Goal: Task Accomplishment & Management: Manage account settings

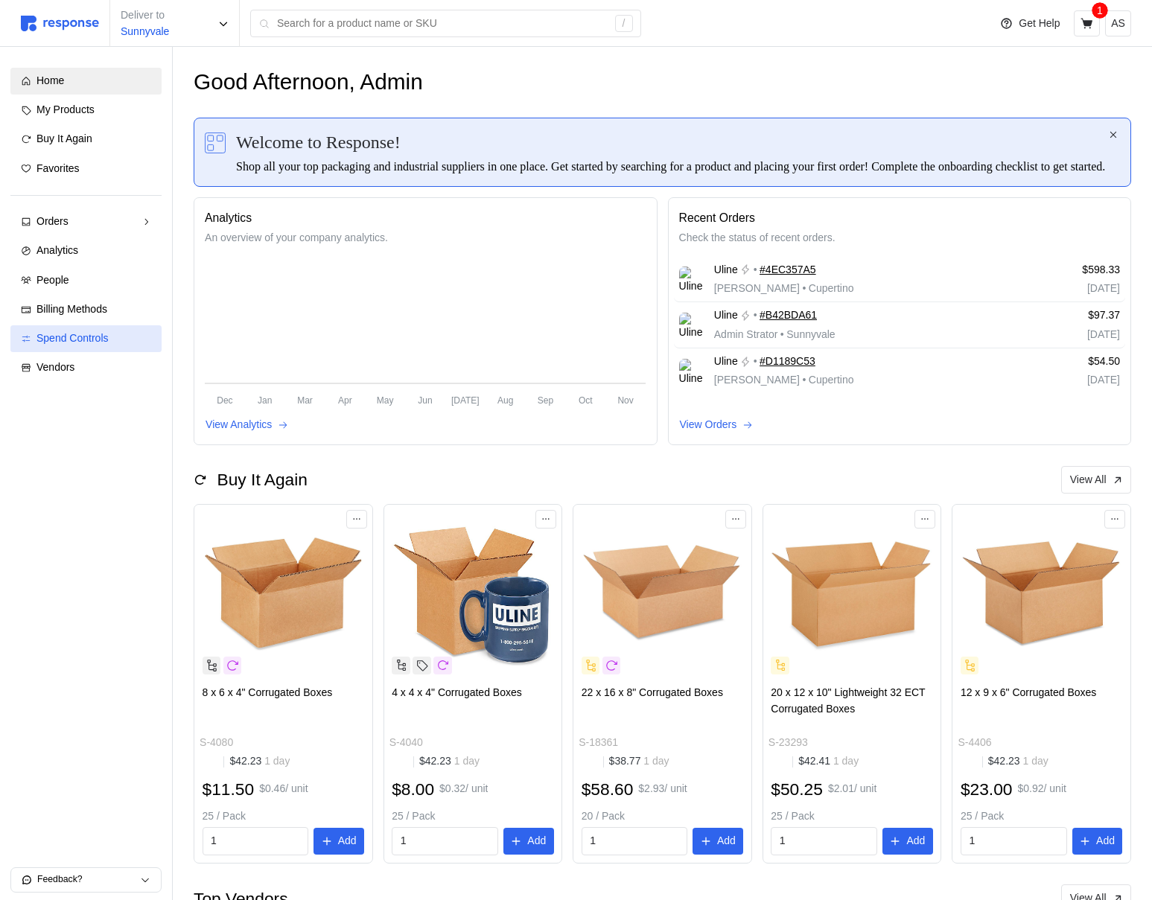
click at [66, 337] on span "Spend Controls" at bounding box center [72, 338] width 72 height 12
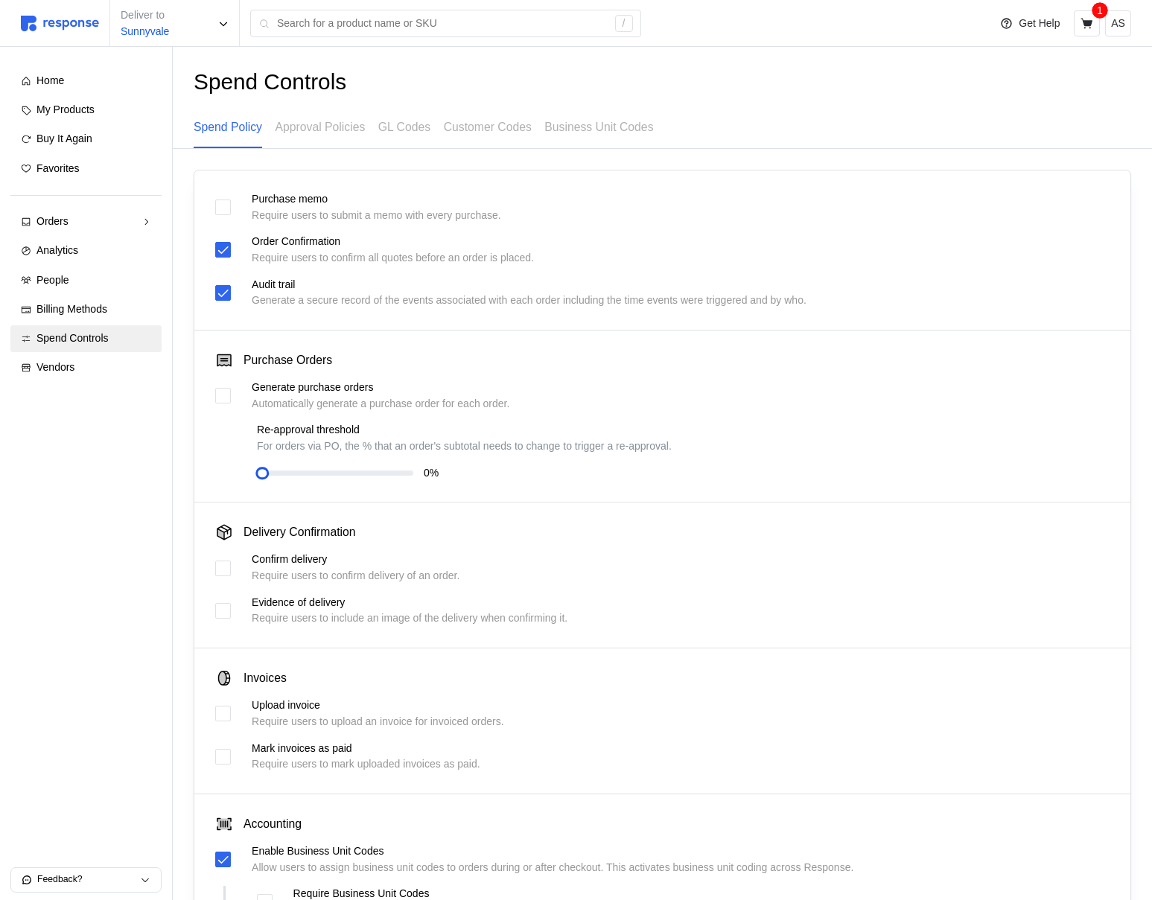
scroll to position [302, 0]
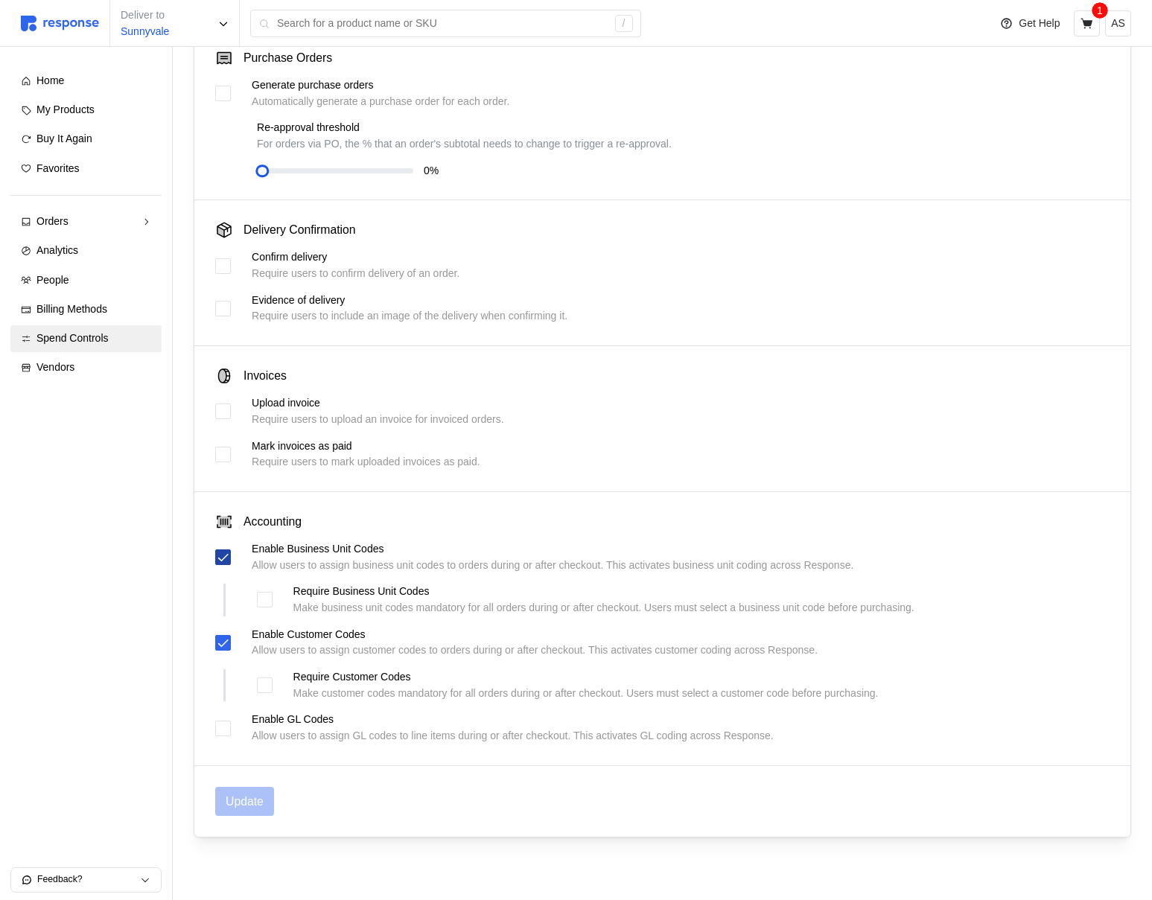
click at [222, 551] on icon at bounding box center [223, 557] width 13 height 13
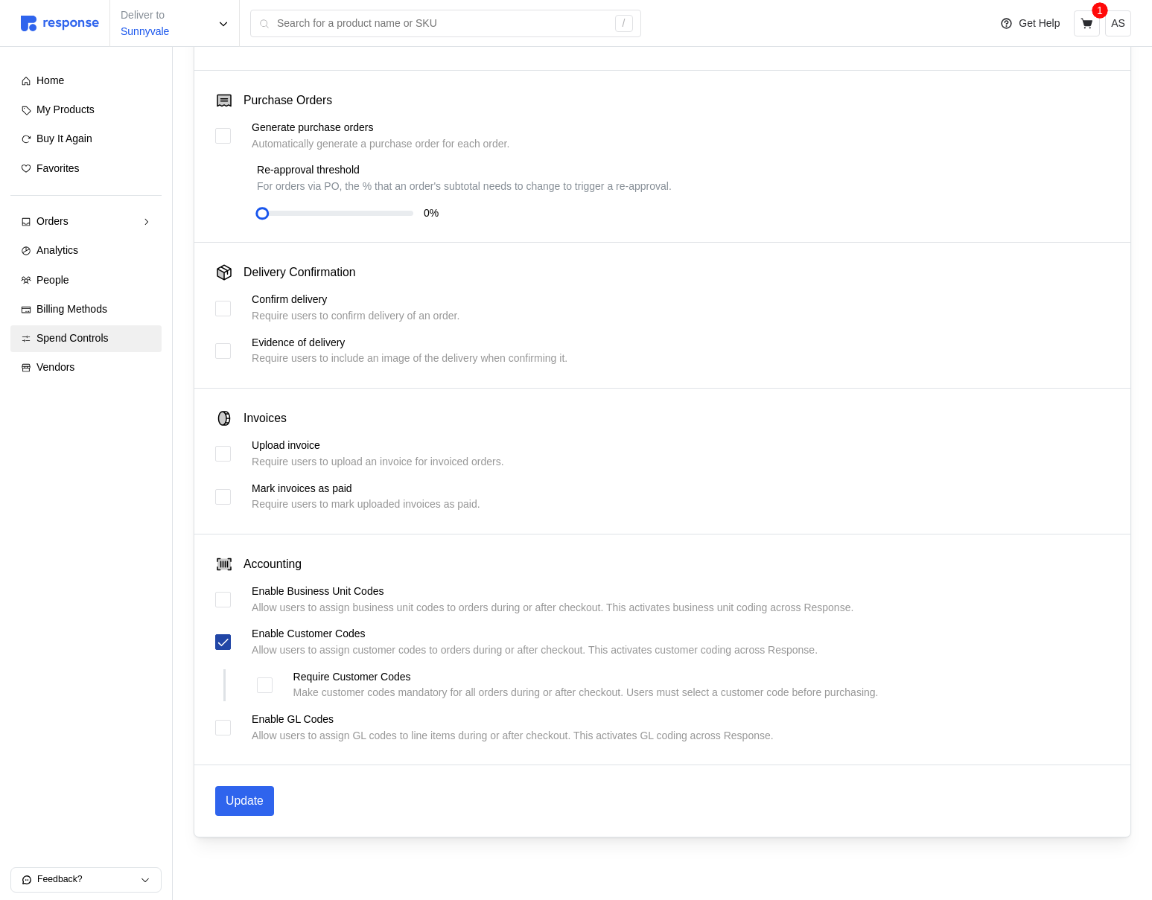
click at [222, 645] on icon at bounding box center [223, 642] width 10 height 7
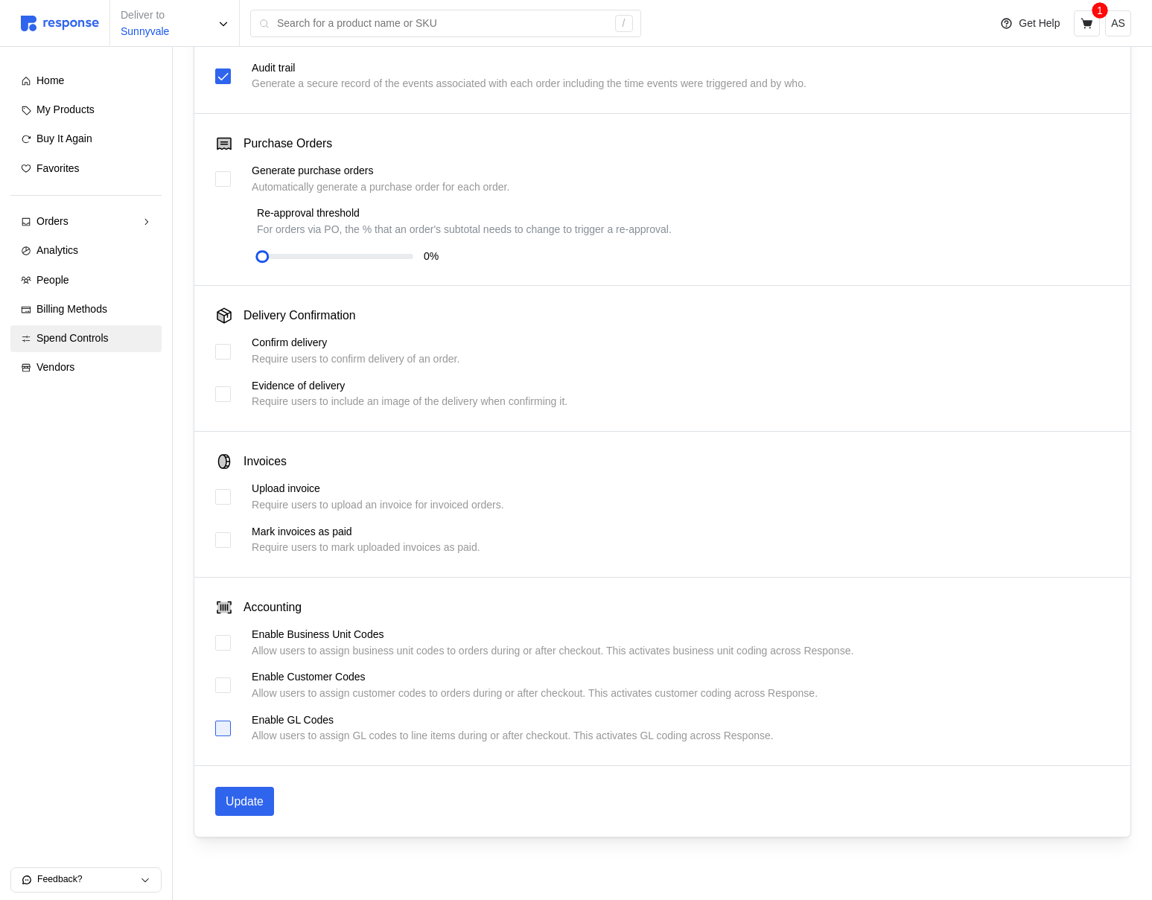
scroll to position [217, 0]
click at [248, 818] on div "Update" at bounding box center [662, 801] width 936 height 71
click at [235, 785] on div "Update" at bounding box center [662, 801] width 936 height 71
click at [247, 806] on p "Update" at bounding box center [245, 801] width 38 height 19
click at [77, 215] on div "Orders" at bounding box center [85, 222] width 99 height 16
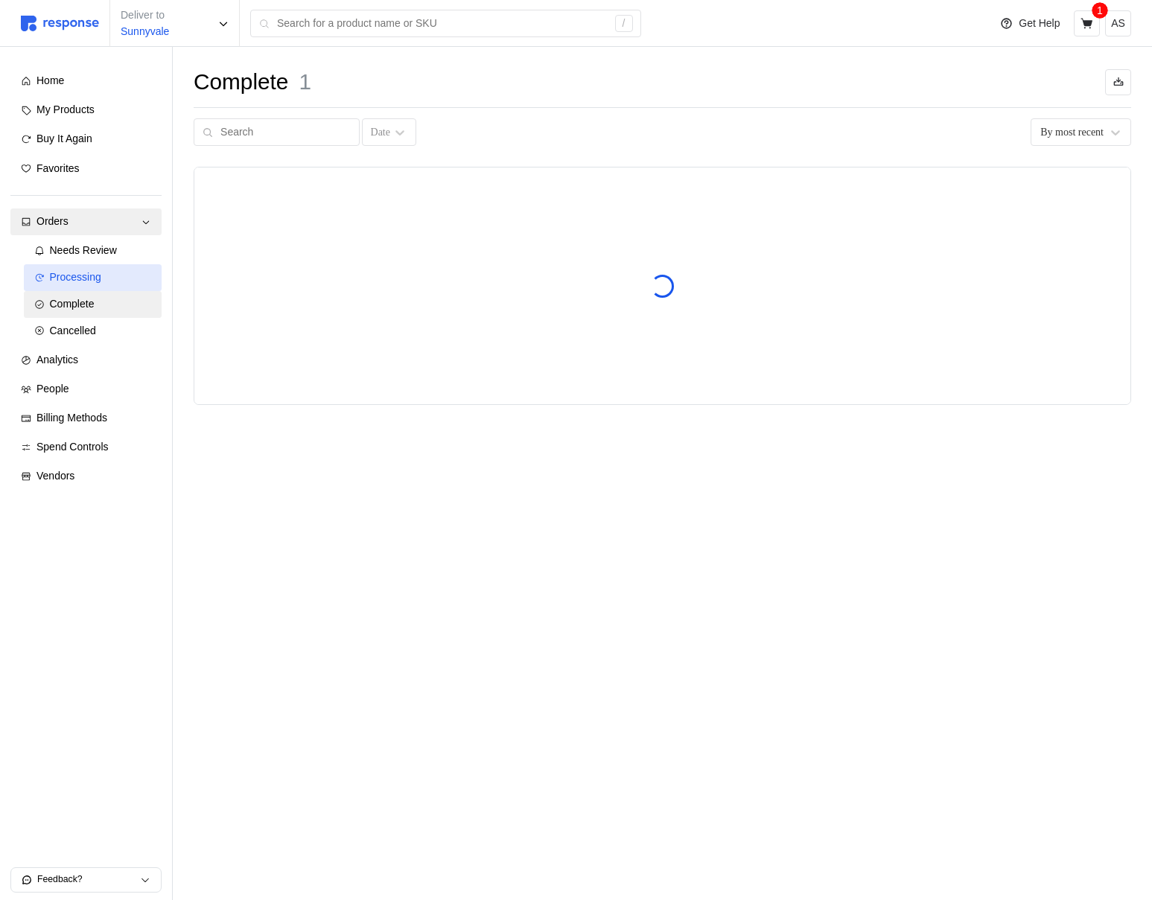
click at [83, 278] on span "Processing" at bounding box center [75, 277] width 51 height 12
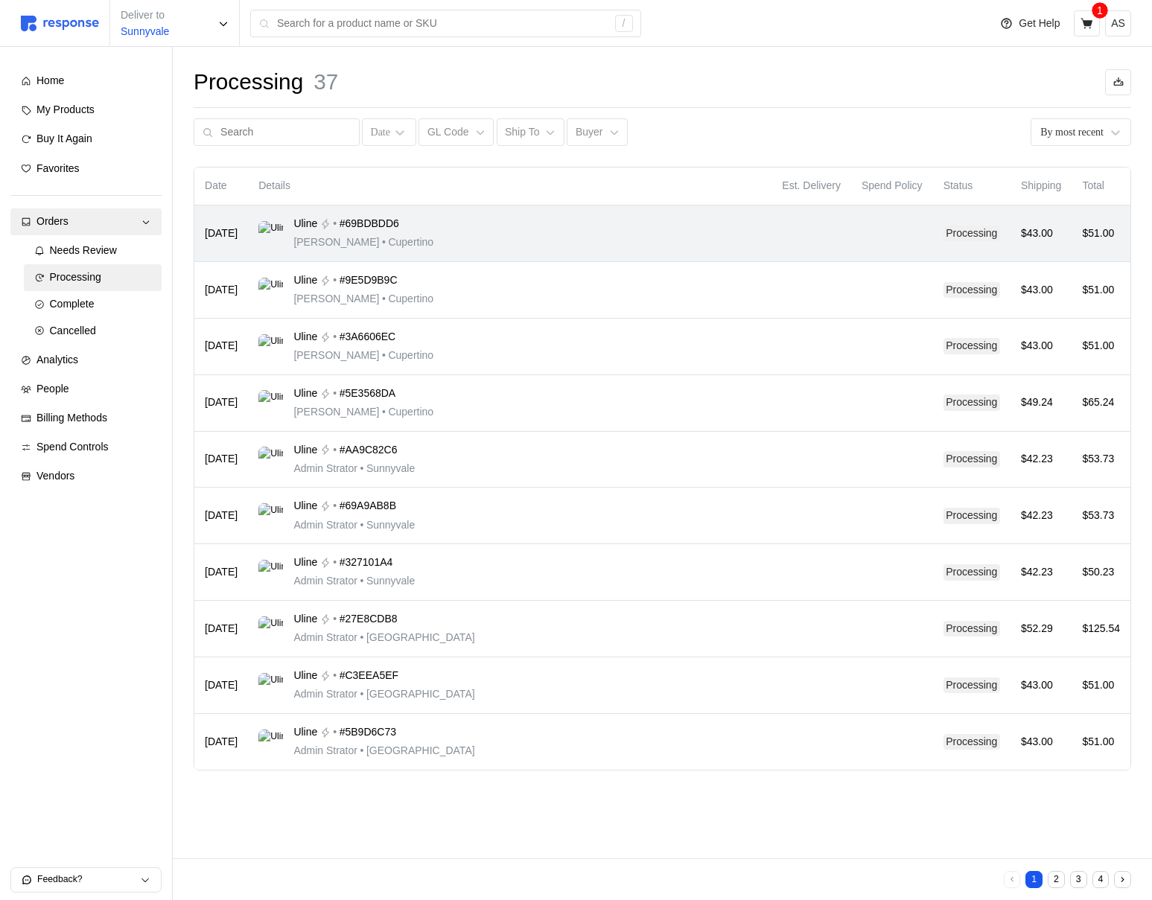
click at [582, 228] on div "Uline • #69BDBDD6 Michael Jordan • Cupertino" at bounding box center [509, 233] width 503 height 35
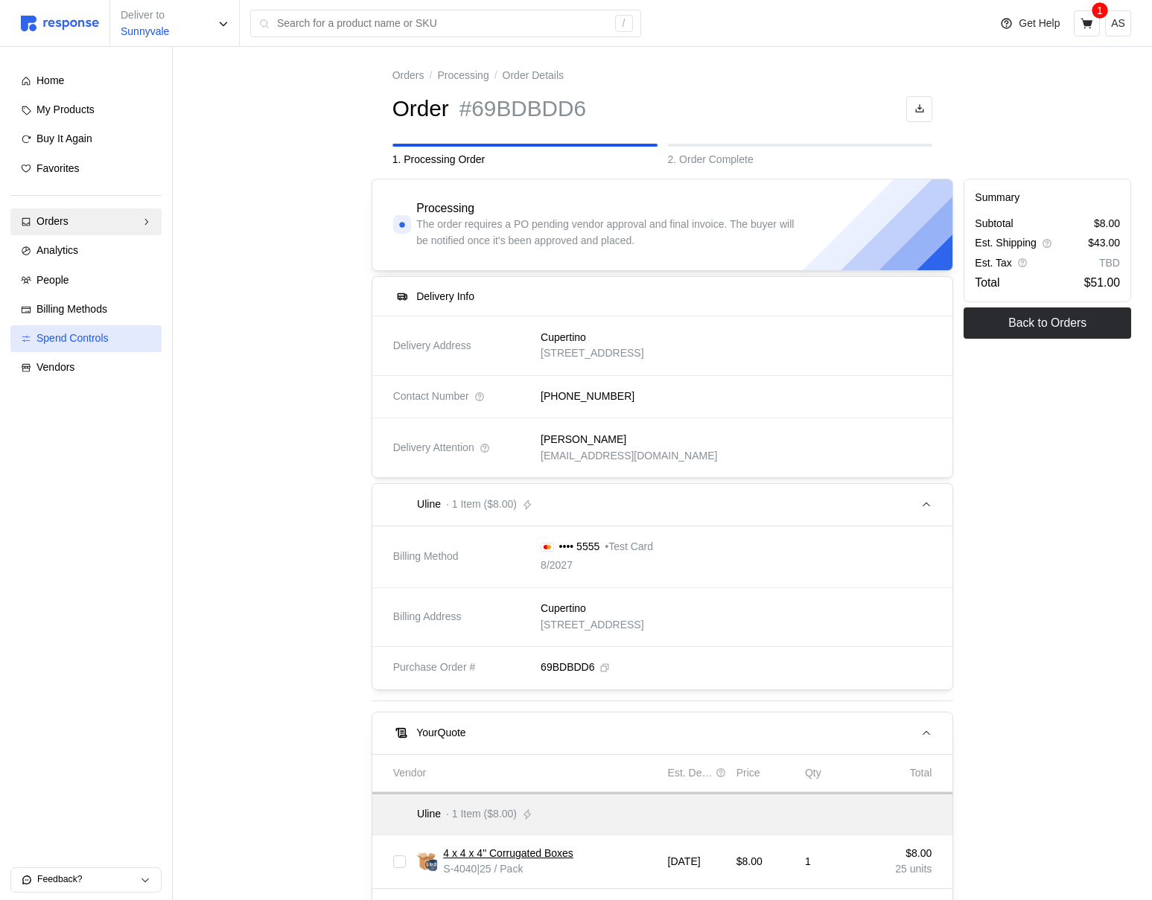
click at [118, 328] on link "Spend Controls" at bounding box center [85, 338] width 151 height 27
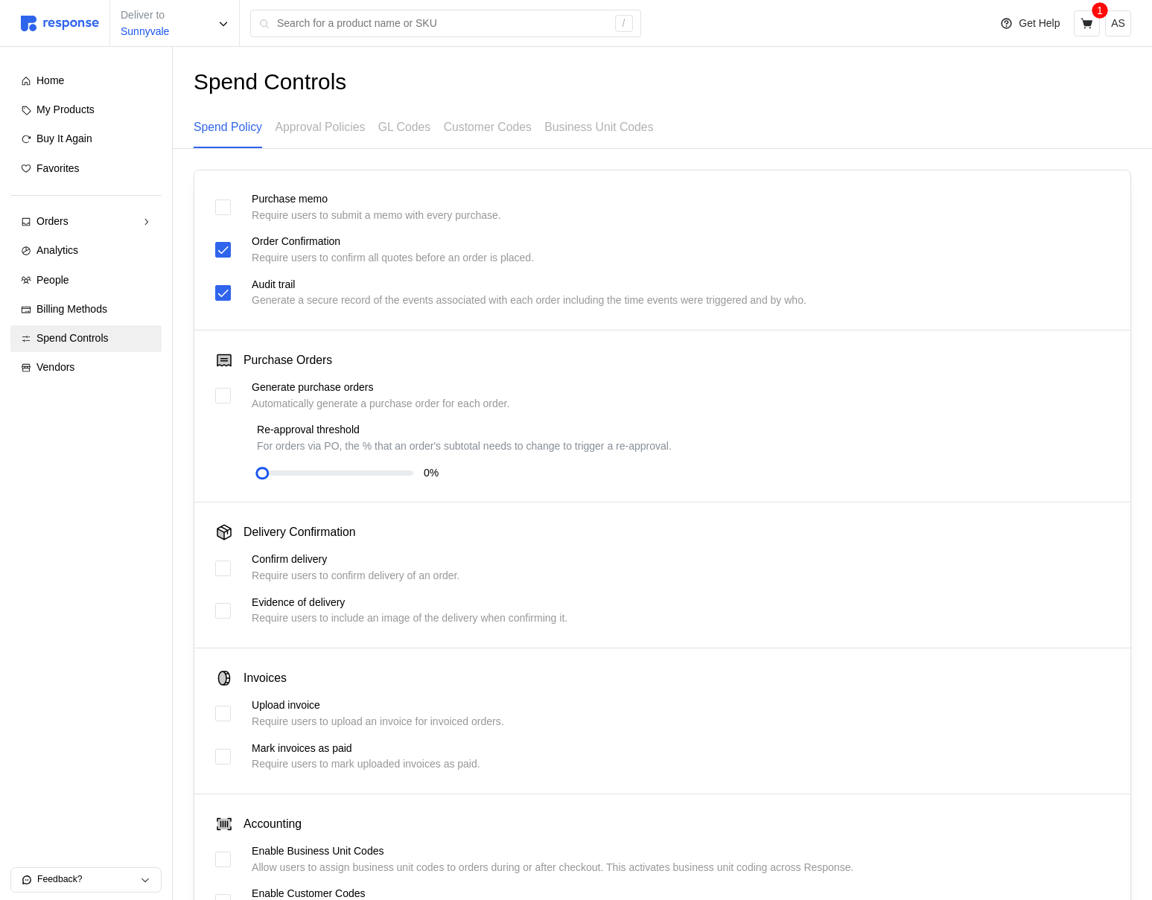
scroll to position [217, 0]
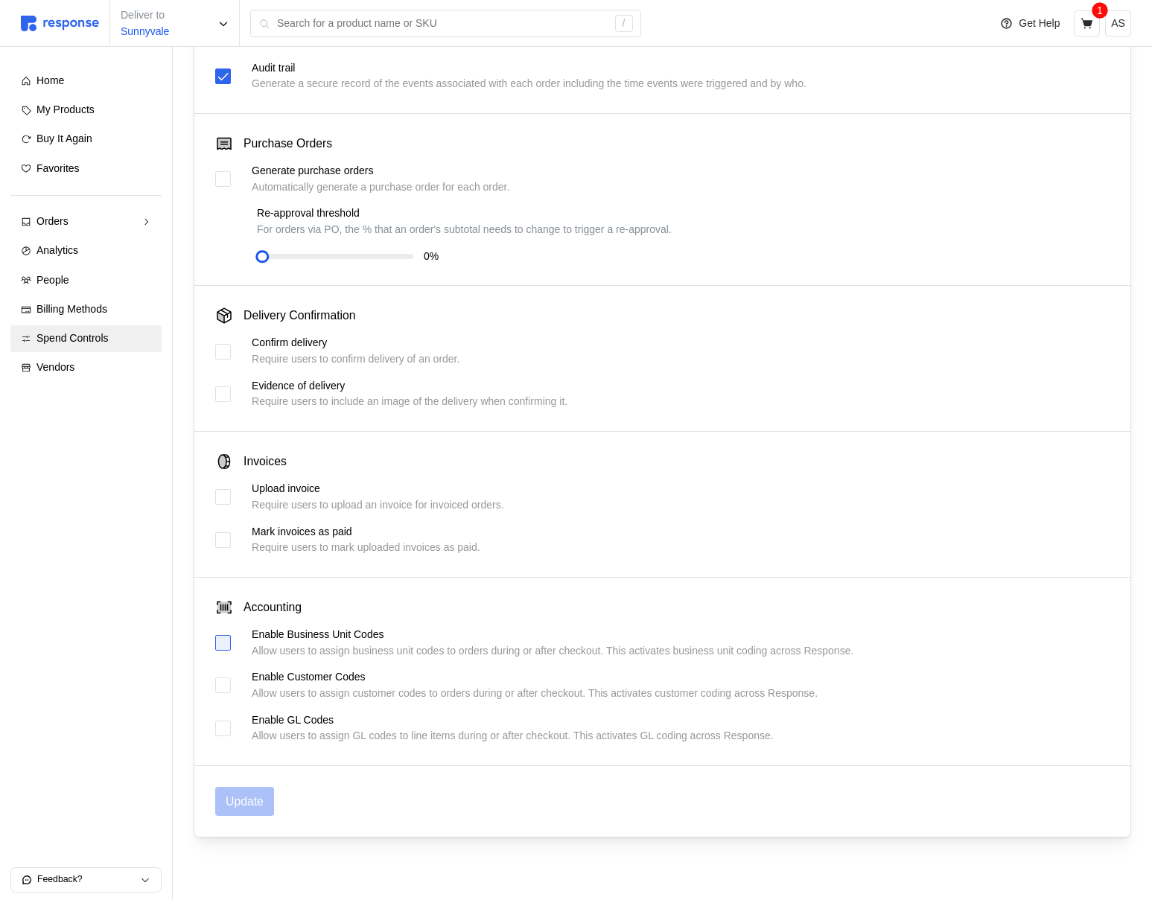
click at [224, 646] on div at bounding box center [223, 643] width 16 height 16
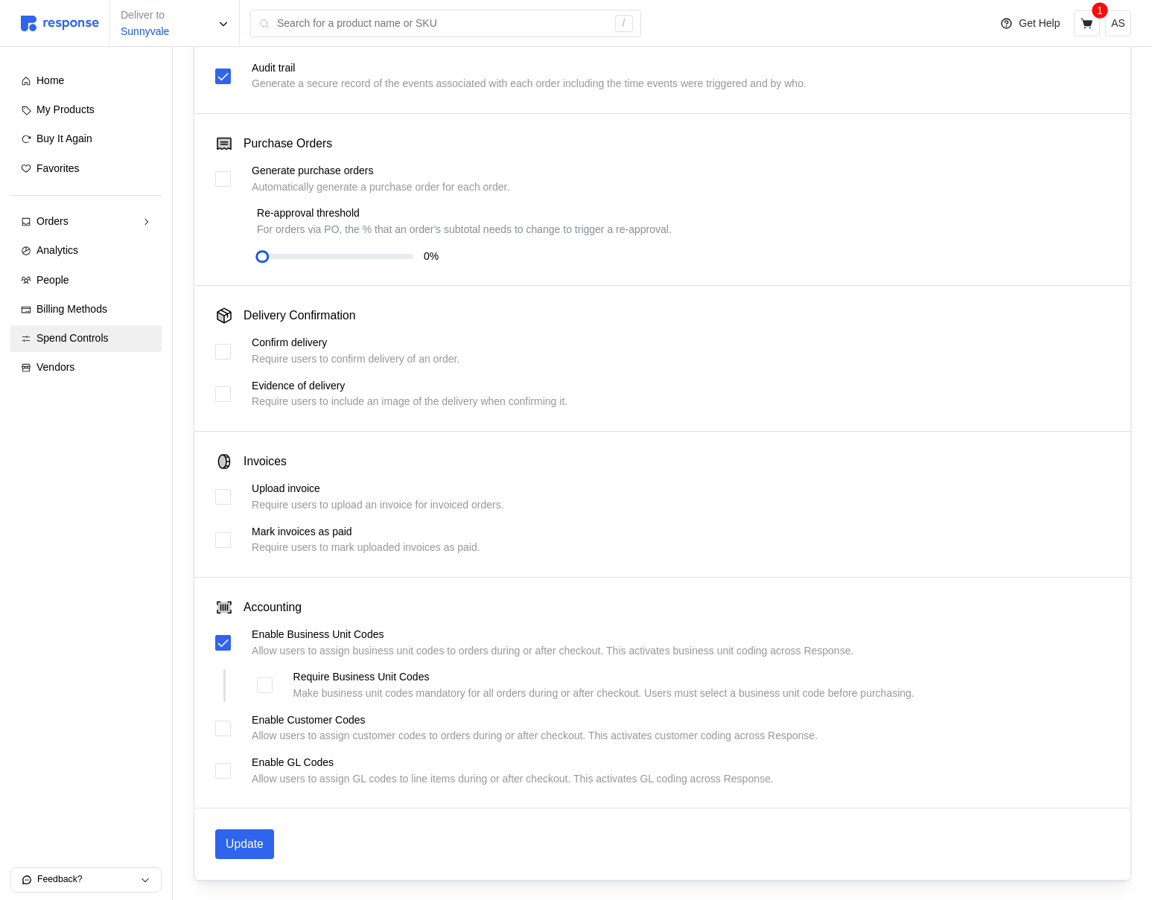
click at [224, 736] on div "Enable Customer Codes Allow users to assign customer codes to orders during or …" at bounding box center [662, 729] width 894 height 32
click at [224, 731] on div at bounding box center [223, 729] width 16 height 16
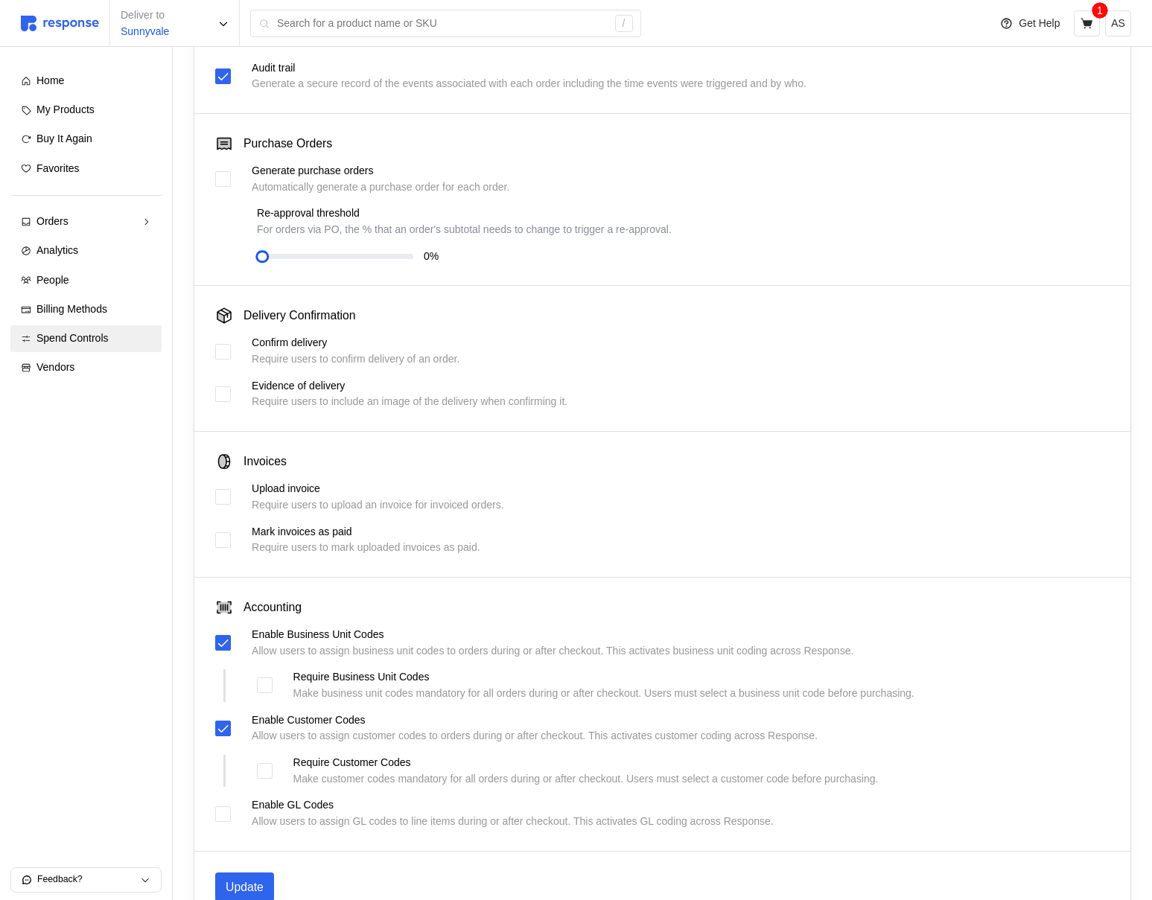
click at [238, 879] on p "Update" at bounding box center [245, 887] width 38 height 19
click at [97, 229] on link "Orders" at bounding box center [85, 221] width 151 height 27
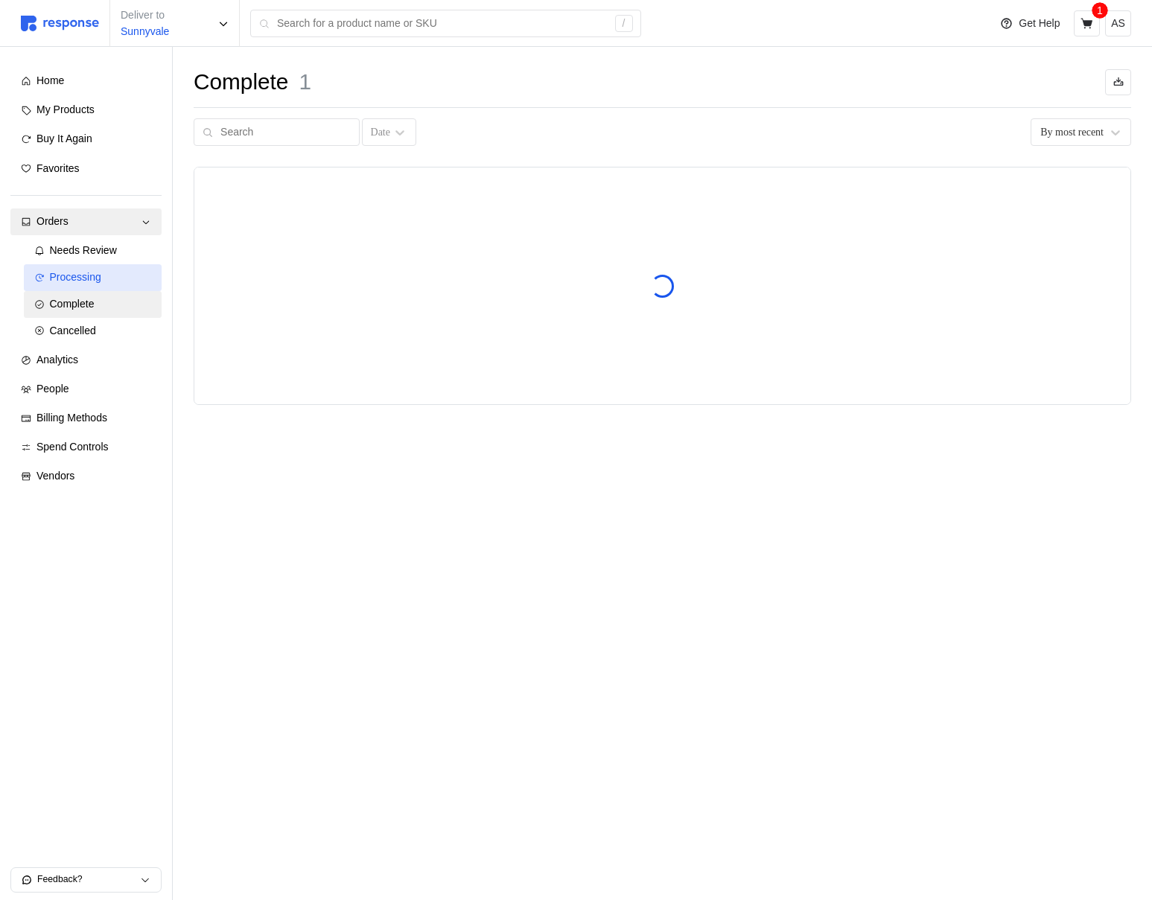
click at [100, 268] on link "Processing" at bounding box center [93, 277] width 138 height 27
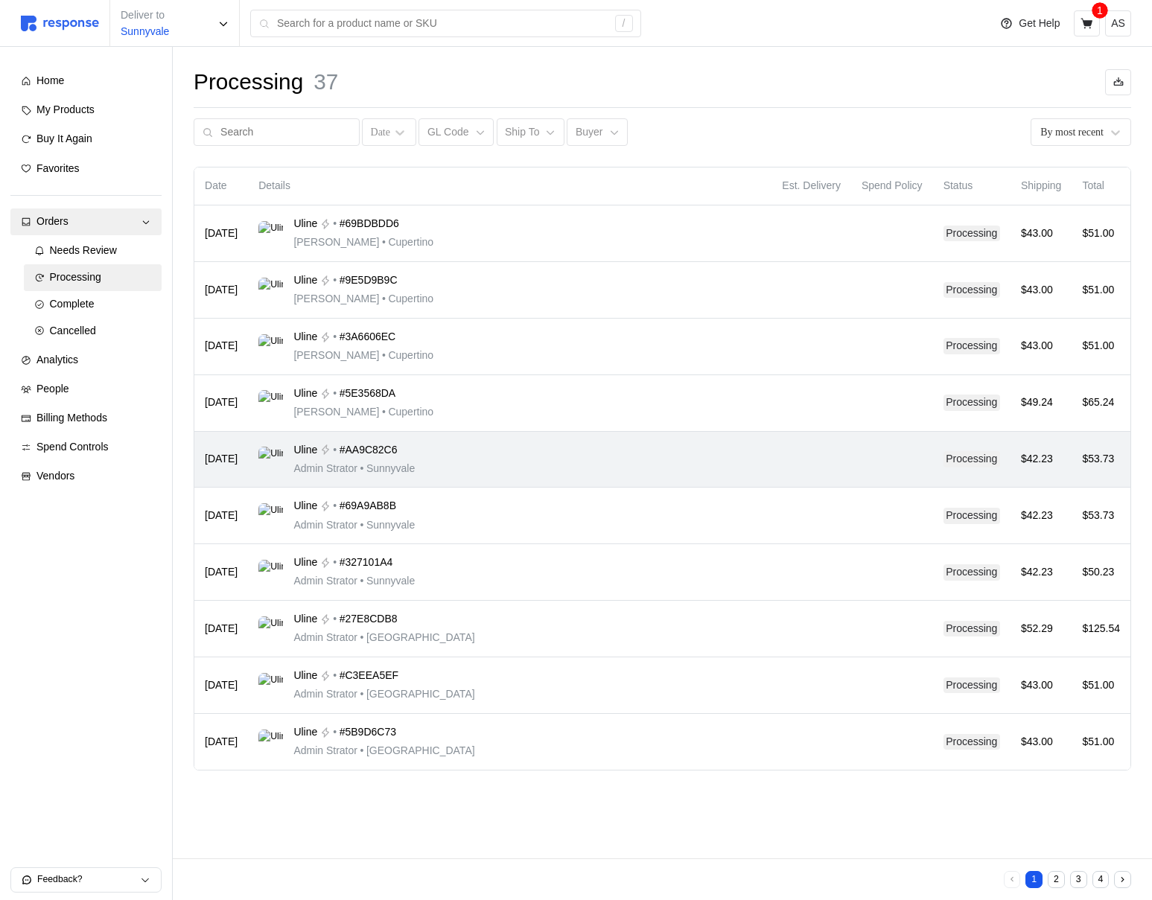
click at [609, 436] on td "Uline • #AA9C82C6 Admin Strator • Sunnyvale" at bounding box center [509, 460] width 523 height 57
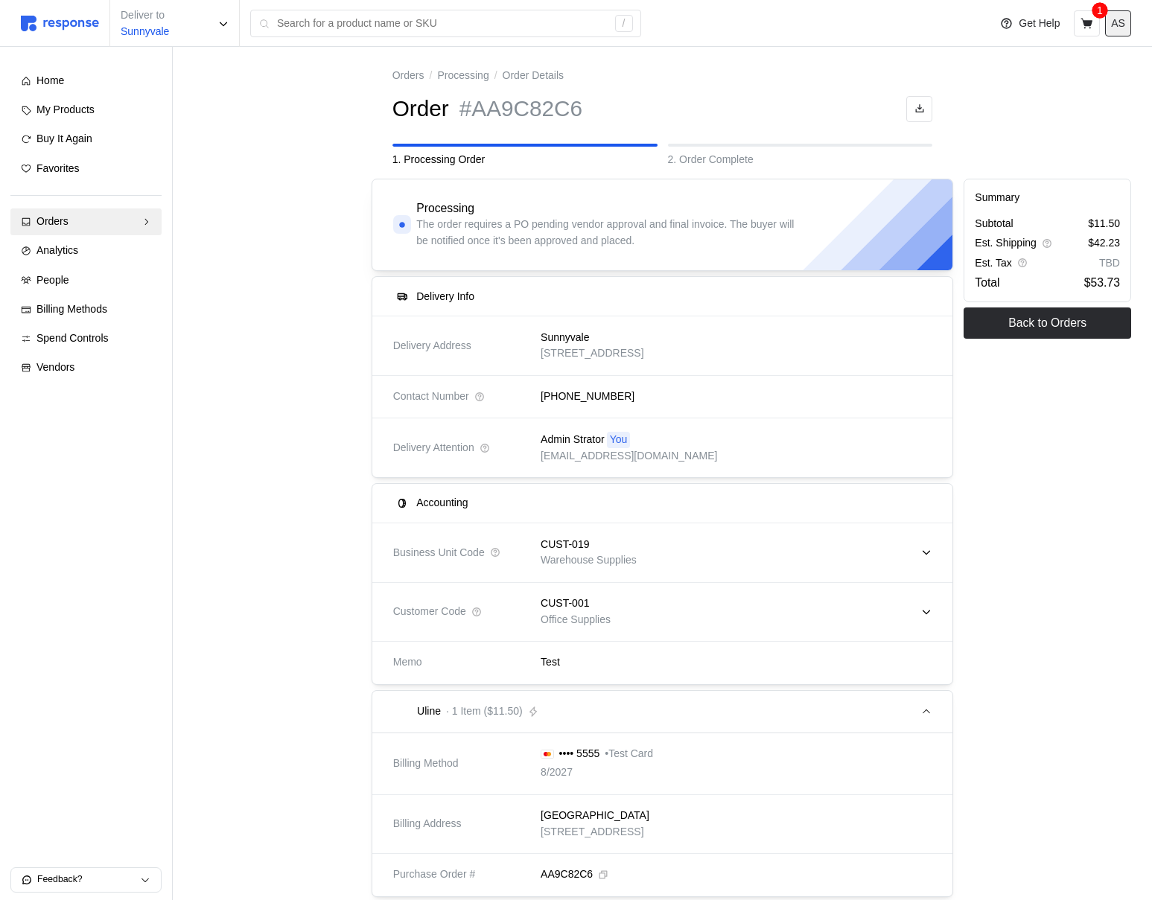
click at [1120, 16] on p "AS" at bounding box center [1118, 24] width 14 height 16
click at [1083, 74] on button "Logout" at bounding box center [1066, 85] width 118 height 27
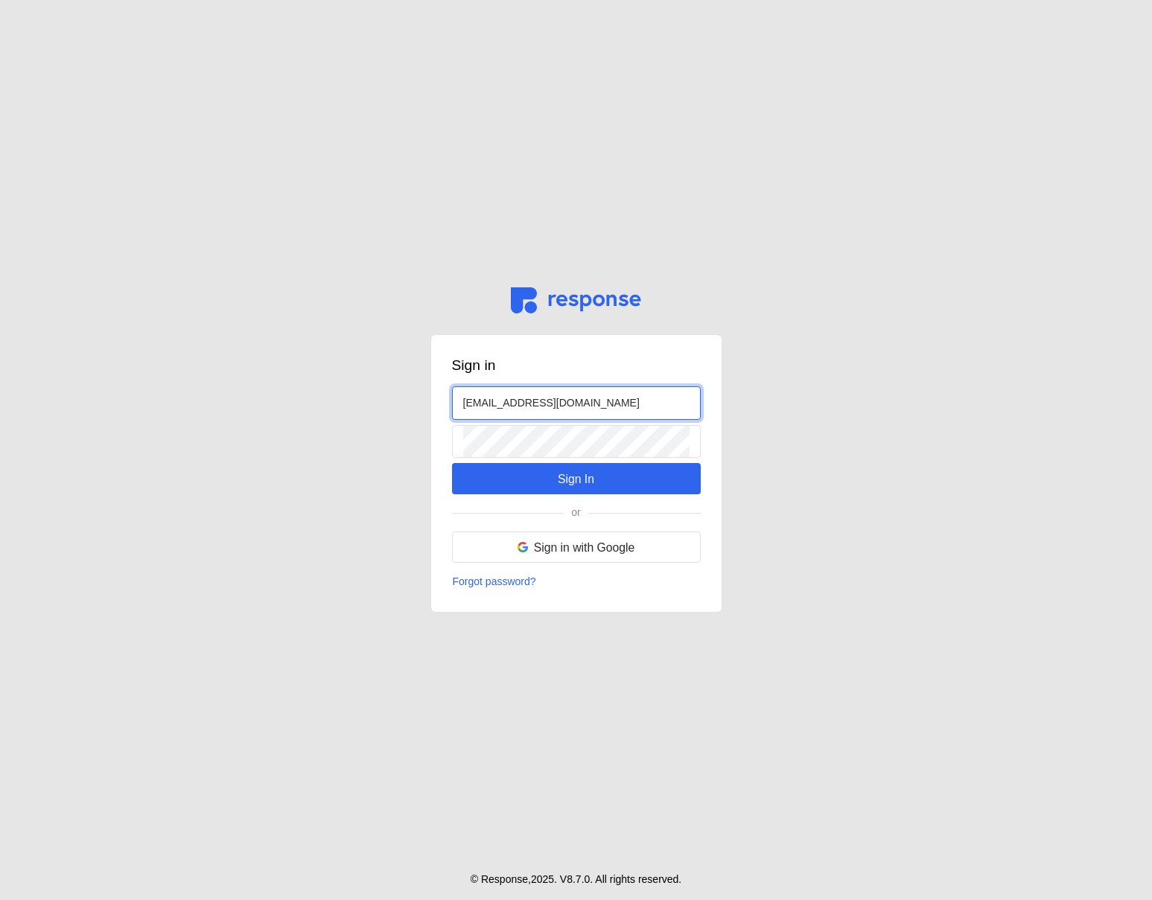
click at [482, 396] on input "[EMAIL_ADDRESS][DOMAIN_NAME]" at bounding box center [576, 403] width 226 height 32
type input "[EMAIL_ADDRESS][DOMAIN_NAME]"
